Goal: Task Accomplishment & Management: Manage account settings

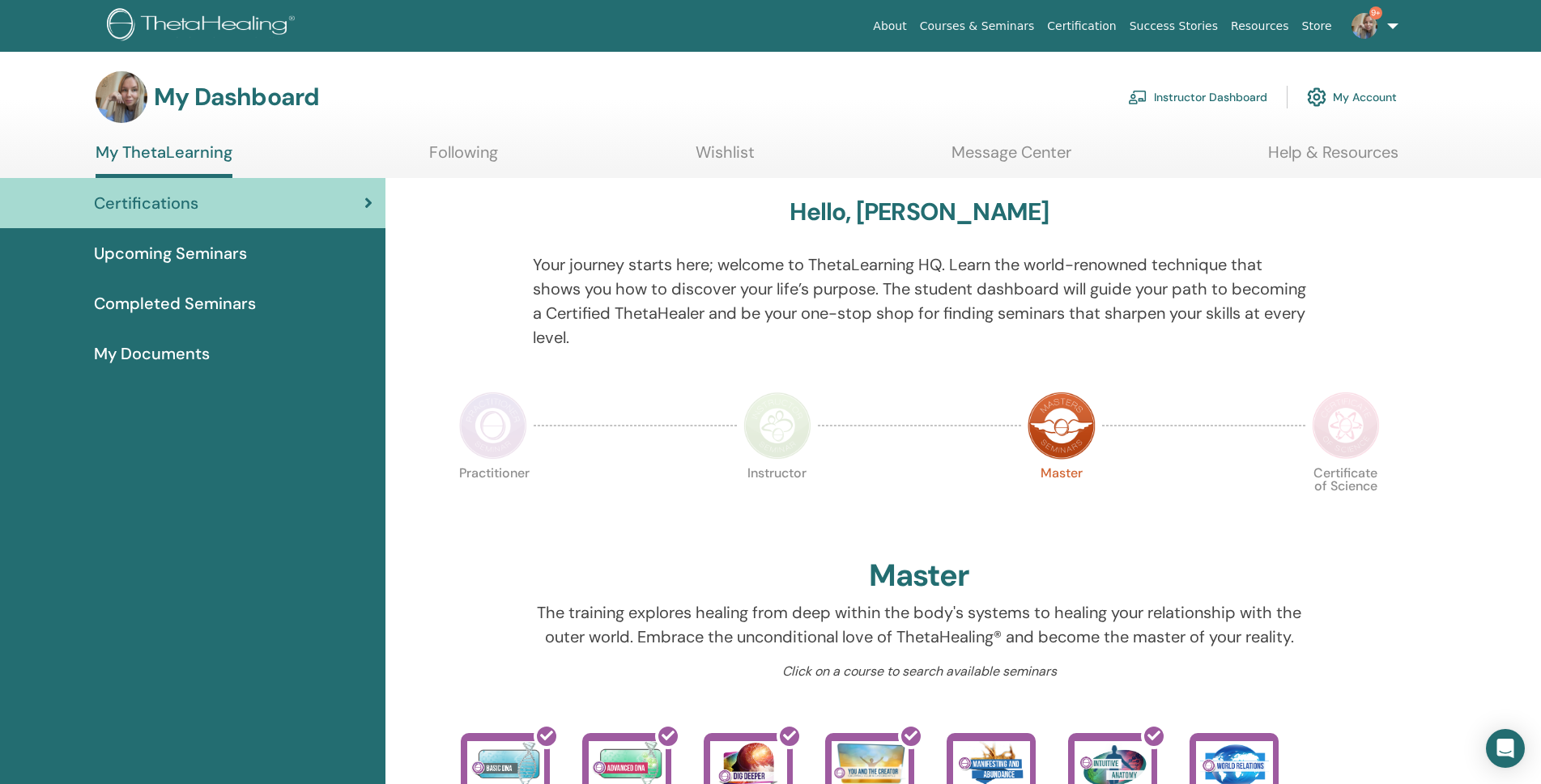
click at [1180, 92] on font "Instructor Dashboard" at bounding box center [1211, 96] width 114 height 14
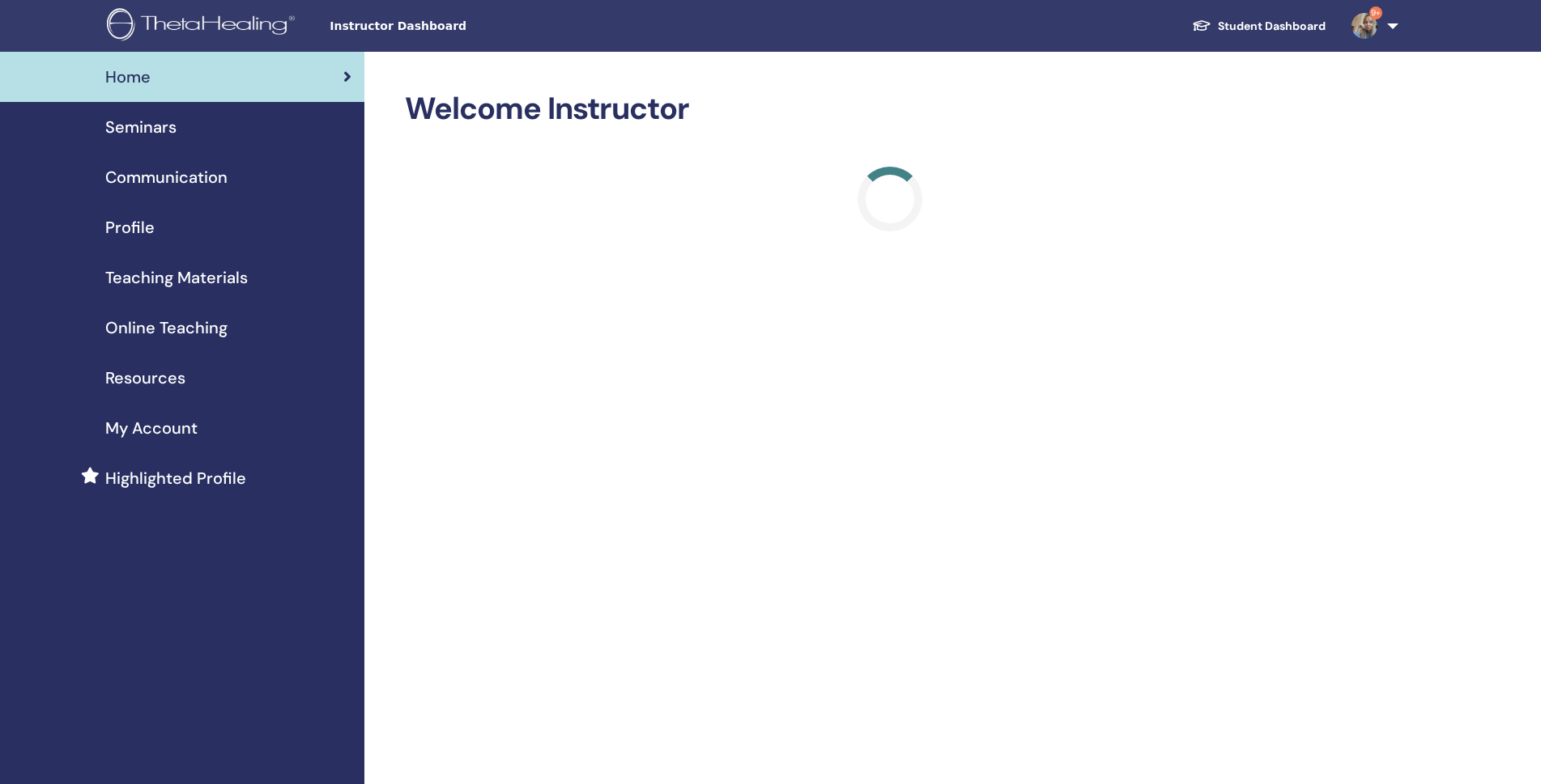
click at [173, 130] on span "Seminars" at bounding box center [140, 128] width 71 height 25
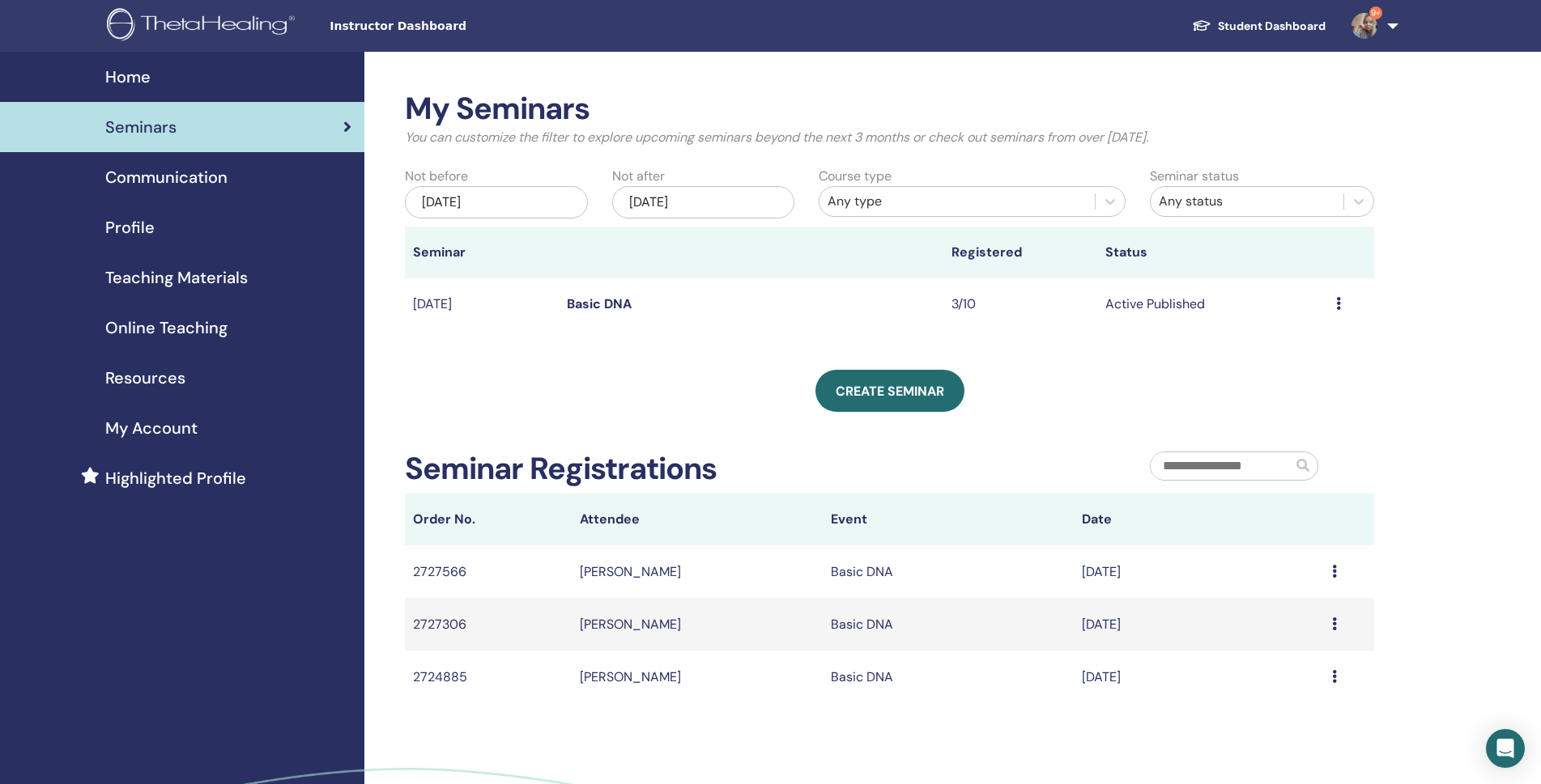
click at [578, 304] on link "Basic DNA" at bounding box center [599, 304] width 64 height 17
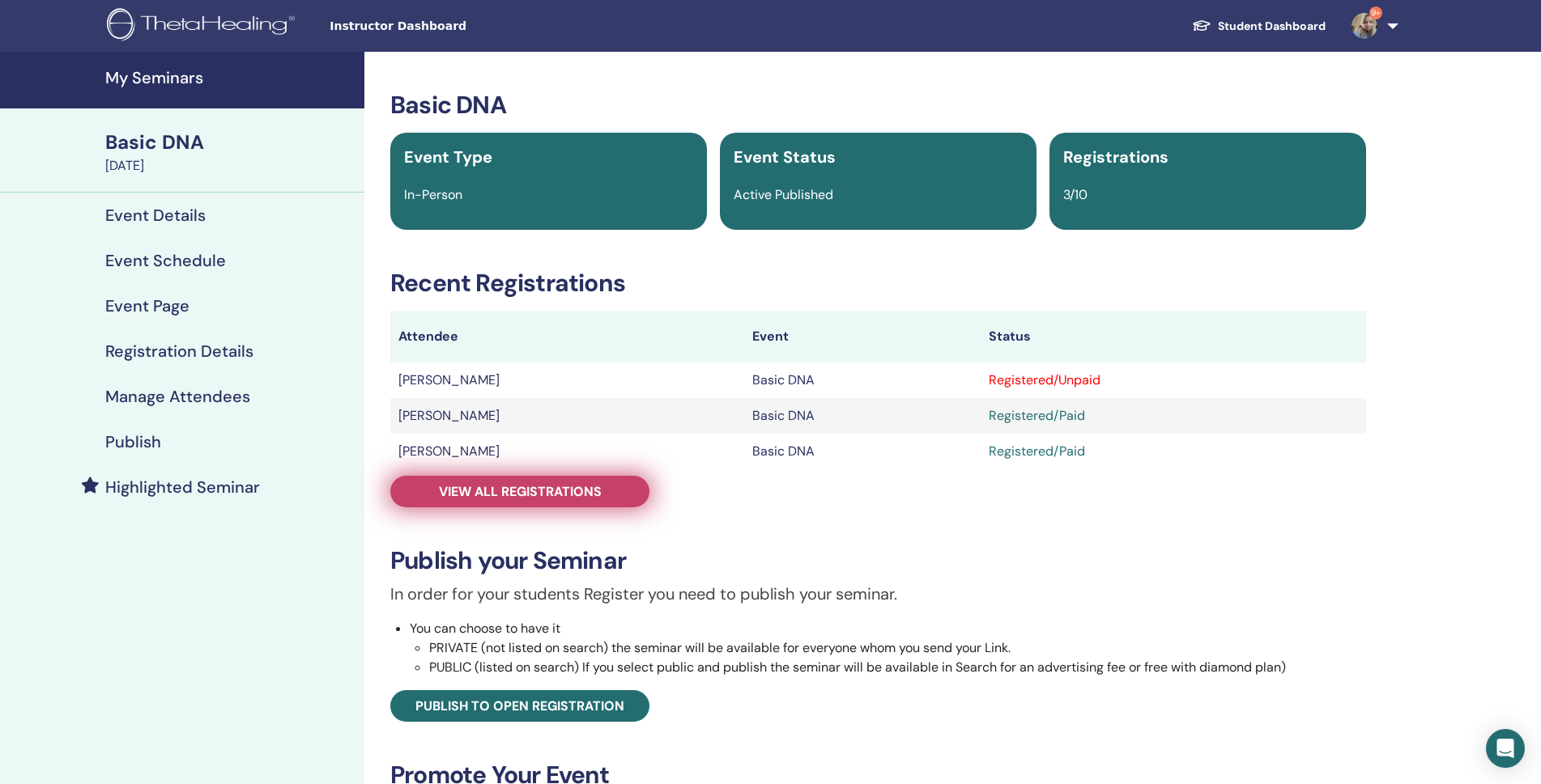
click at [518, 493] on span "View all registrations" at bounding box center [520, 492] width 163 height 17
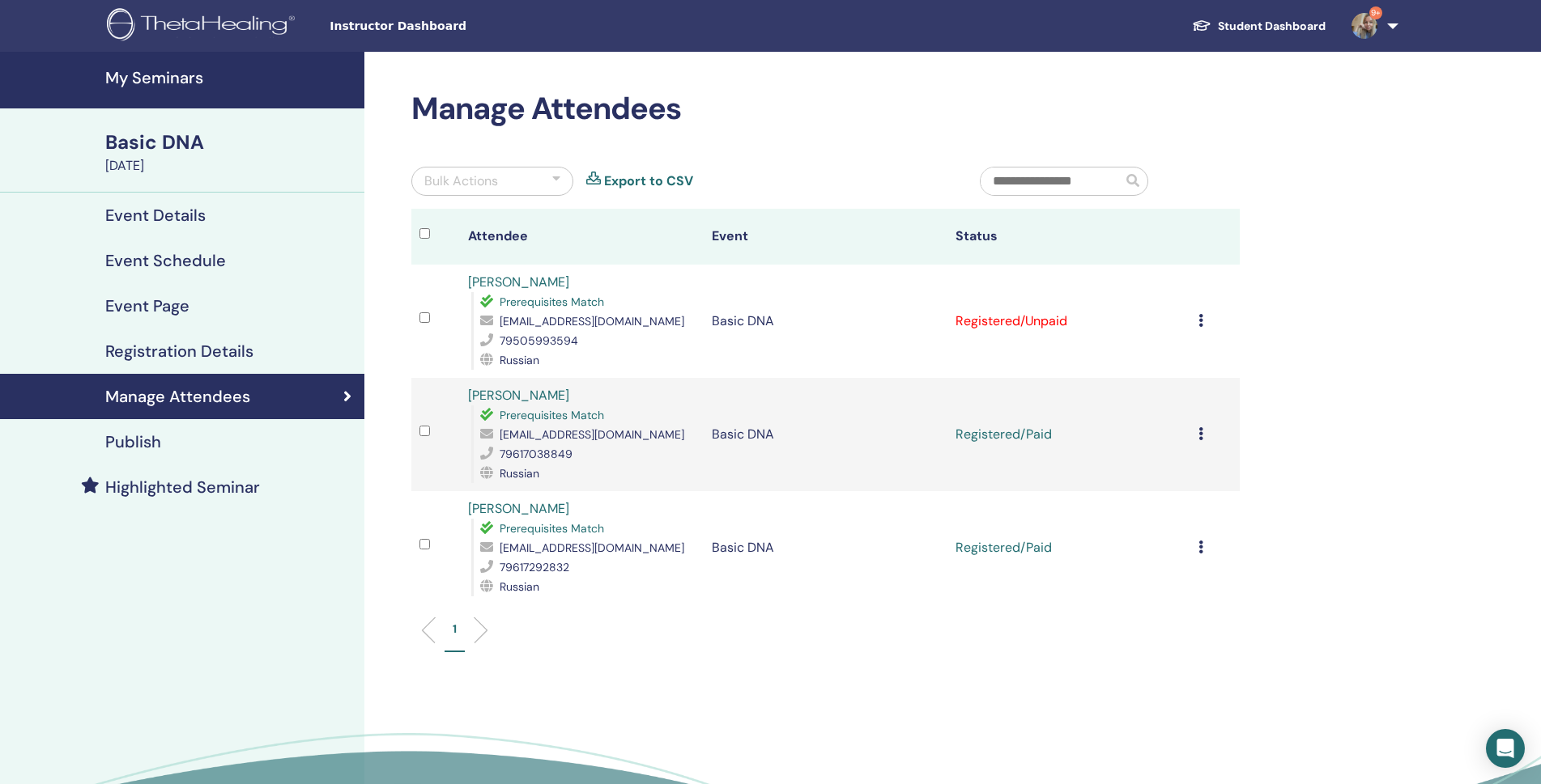
click at [1194, 319] on td "Cancel Registration Do not auto-certify Mark as Paid Mark as Unpaid Mark as Abs…" at bounding box center [1214, 322] width 48 height 113
click at [1200, 318] on icon at bounding box center [1200, 321] width 5 height 13
click at [1171, 379] on p "Mark as Paid" at bounding box center [1180, 380] width 128 height 20
click at [1506, 379] on div "My Seminars Basic DNA September 15, 2025 Event Details Event Schedule Event Pag…" at bounding box center [770, 474] width 1541 height 844
click at [1199, 317] on icon at bounding box center [1200, 321] width 5 height 13
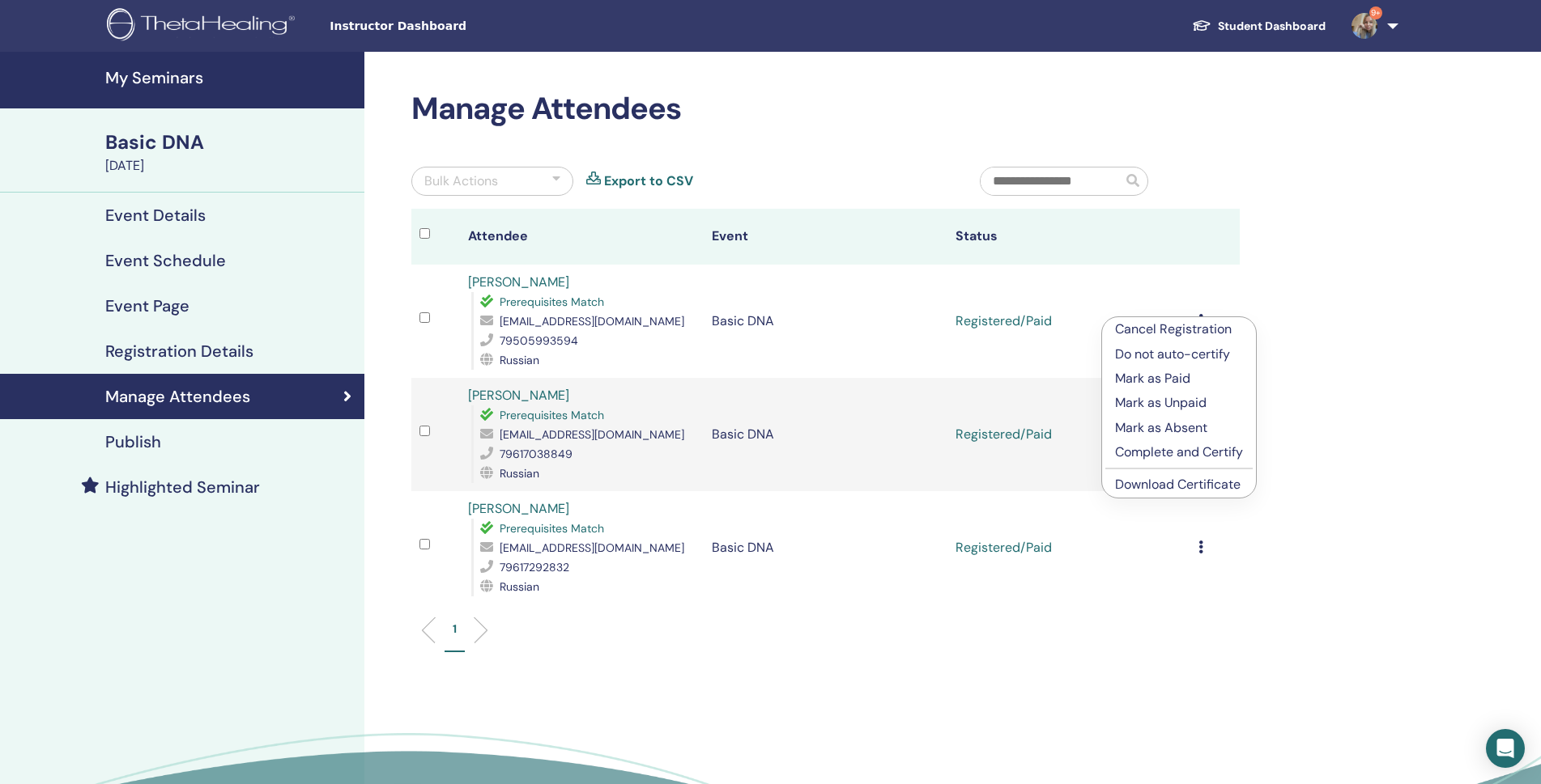
click at [1194, 454] on p "Complete and Certify" at bounding box center [1179, 452] width 128 height 20
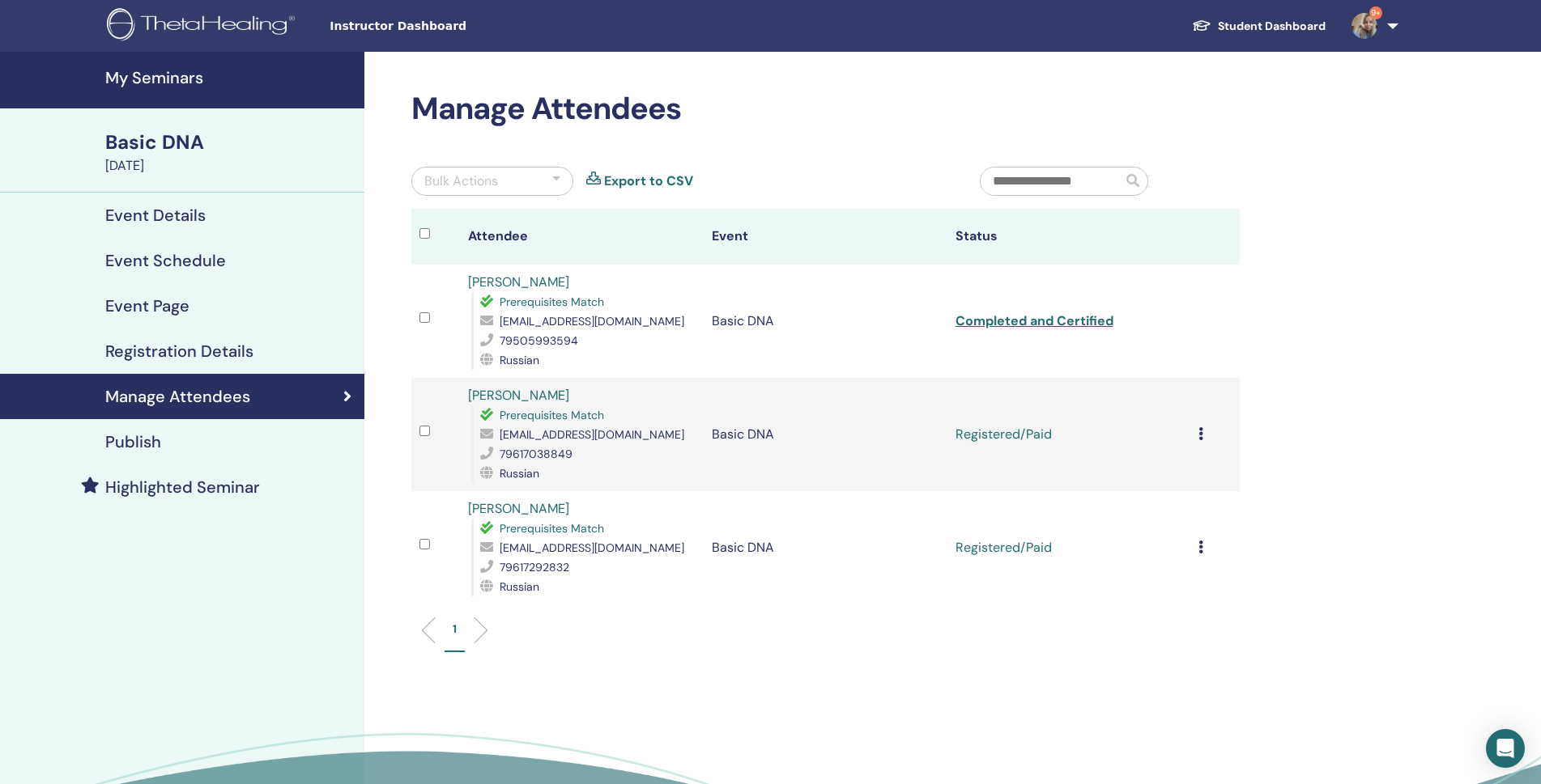
click at [1201, 440] on icon at bounding box center [1200, 434] width 5 height 13
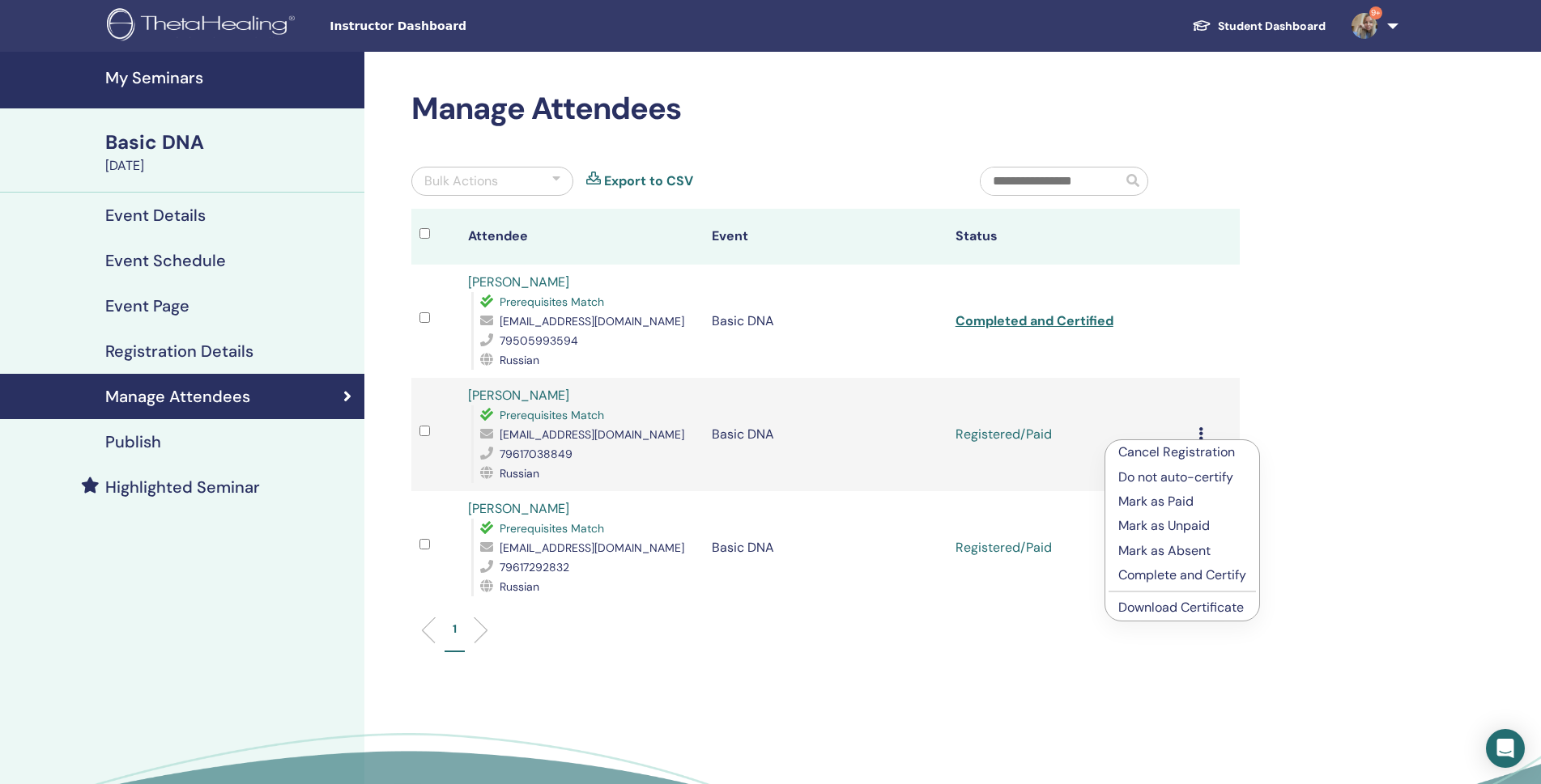
click at [1178, 578] on p "Complete and Certify" at bounding box center [1182, 575] width 128 height 20
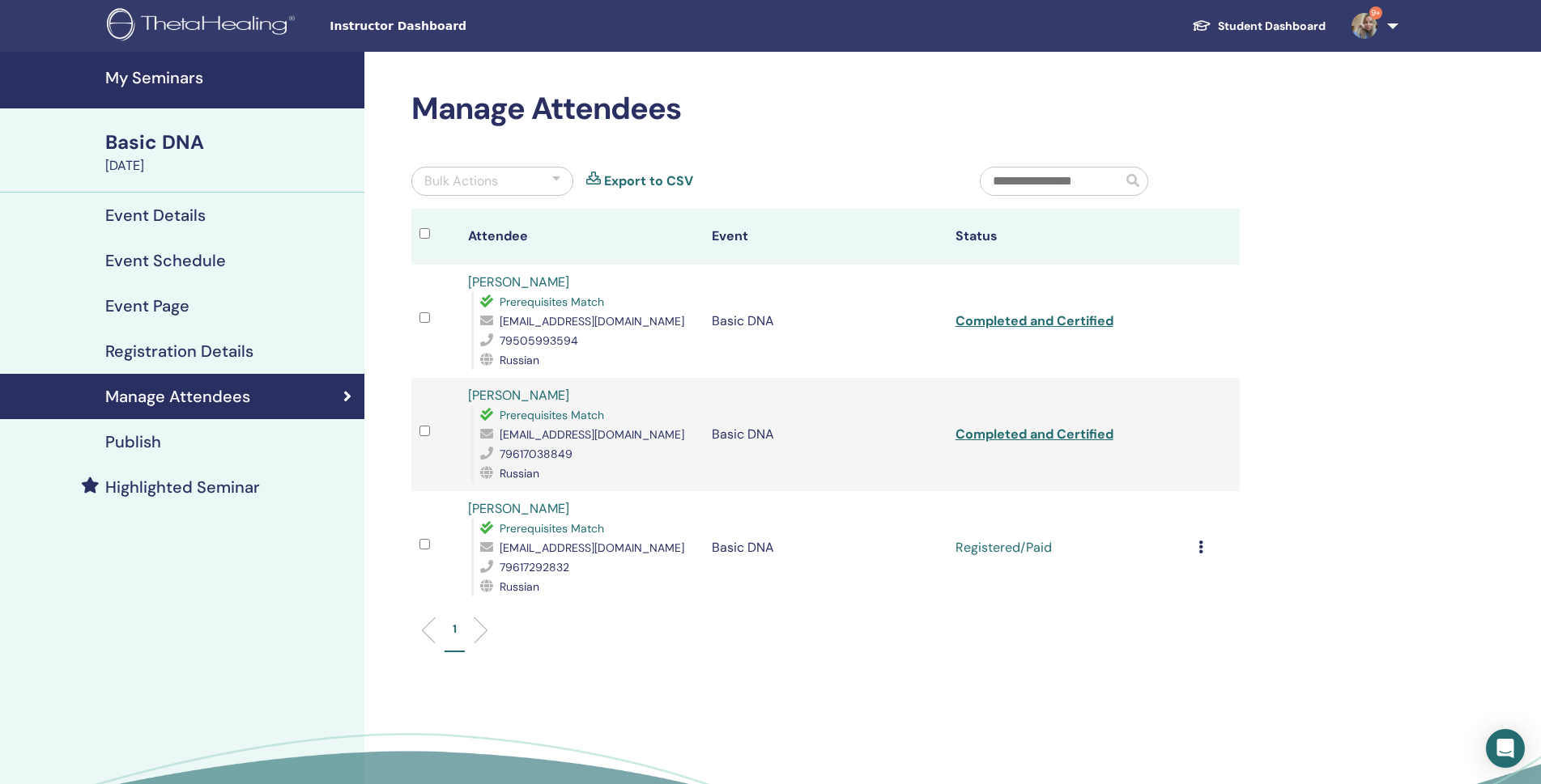
click at [1200, 544] on icon at bounding box center [1200, 548] width 5 height 13
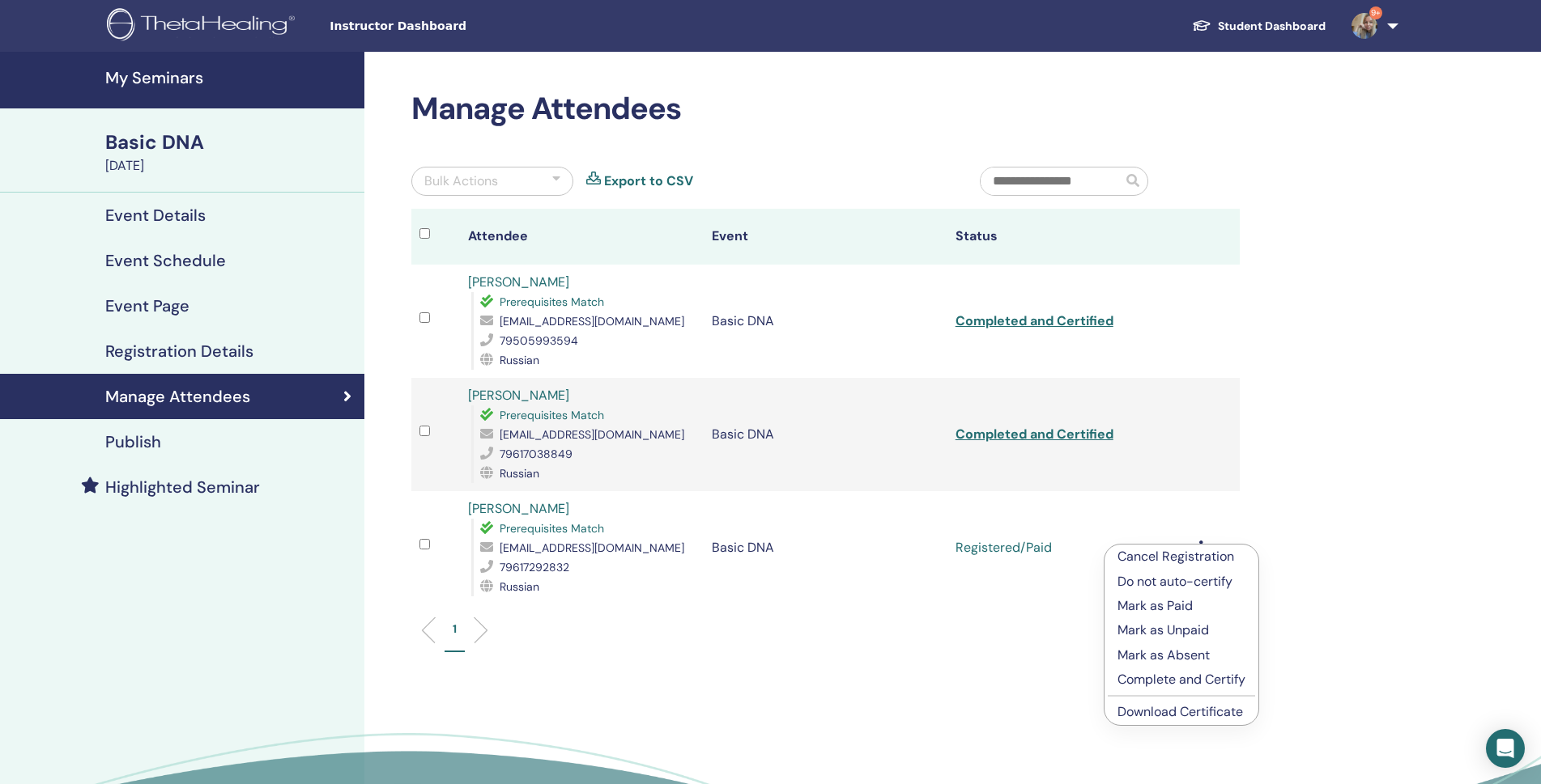
click at [1185, 676] on p "Complete and Certify" at bounding box center [1181, 680] width 128 height 20
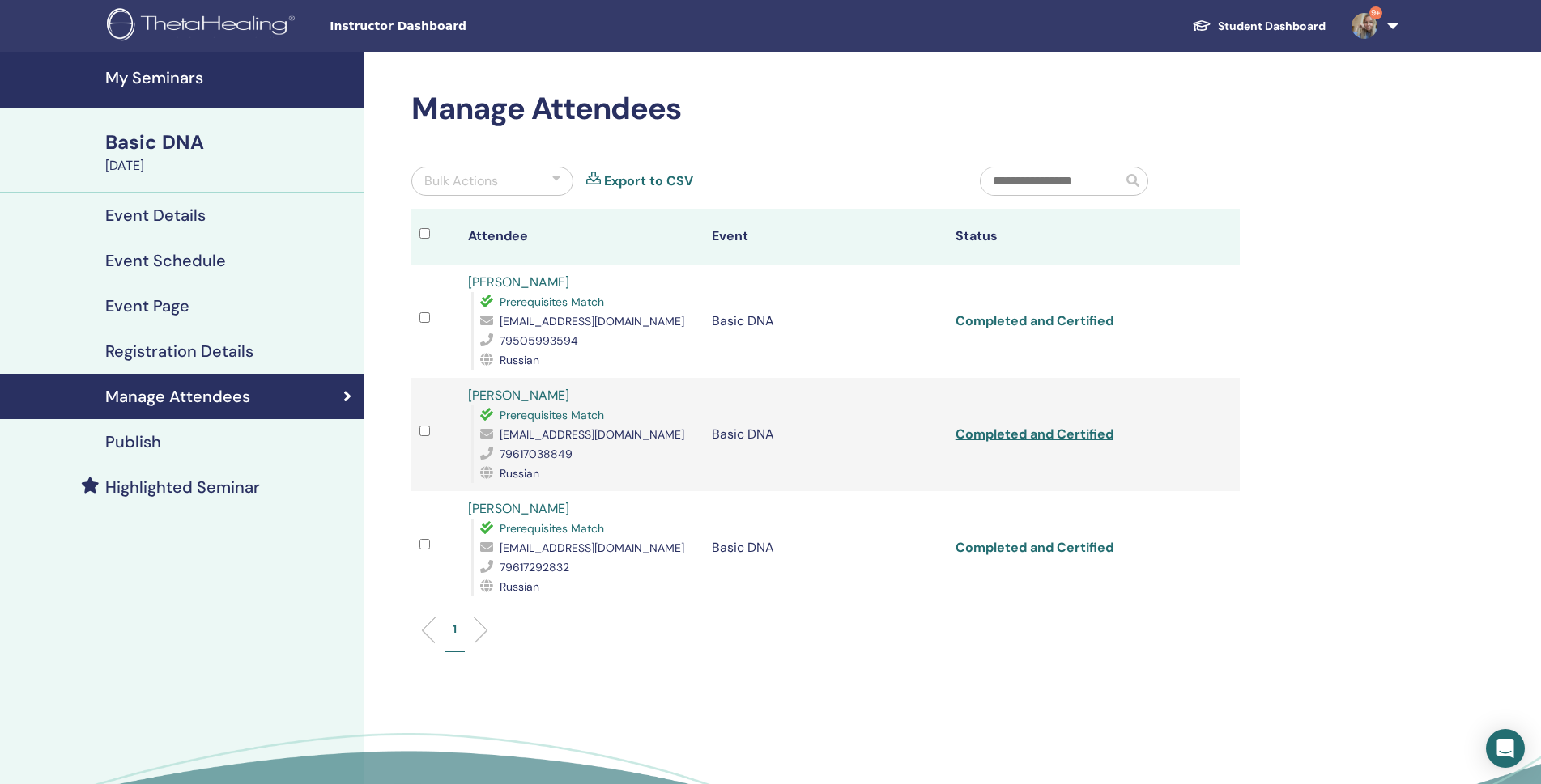
click at [1077, 320] on link "Completed and Certified" at bounding box center [1034, 321] width 158 height 17
click at [1006, 427] on link "Completed and Certified" at bounding box center [1034, 434] width 158 height 17
click at [978, 549] on link "Completed and Certified" at bounding box center [1034, 548] width 158 height 17
